Goal: Transaction & Acquisition: Obtain resource

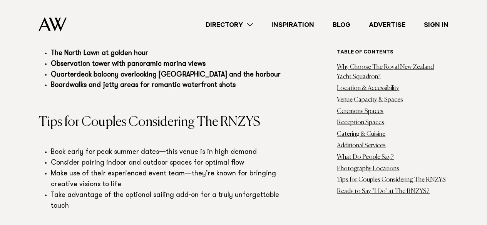
scroll to position [3886, 0]
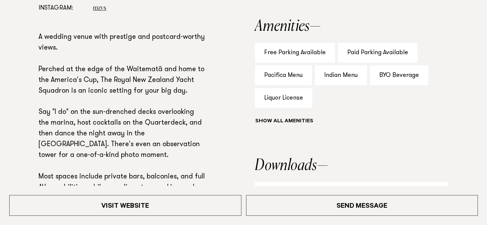
scroll to position [596, 0]
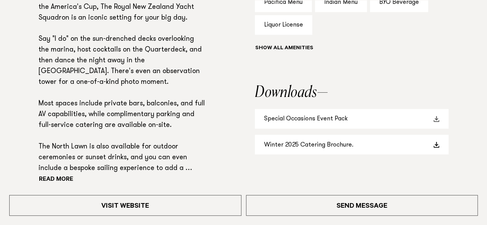
click at [315, 117] on link "Special Occasions Event Pack" at bounding box center [352, 119] width 194 height 20
click at [312, 141] on link "Winter 2025 Catering Brochure." at bounding box center [352, 145] width 194 height 20
